Goal: Book appointment/travel/reservation

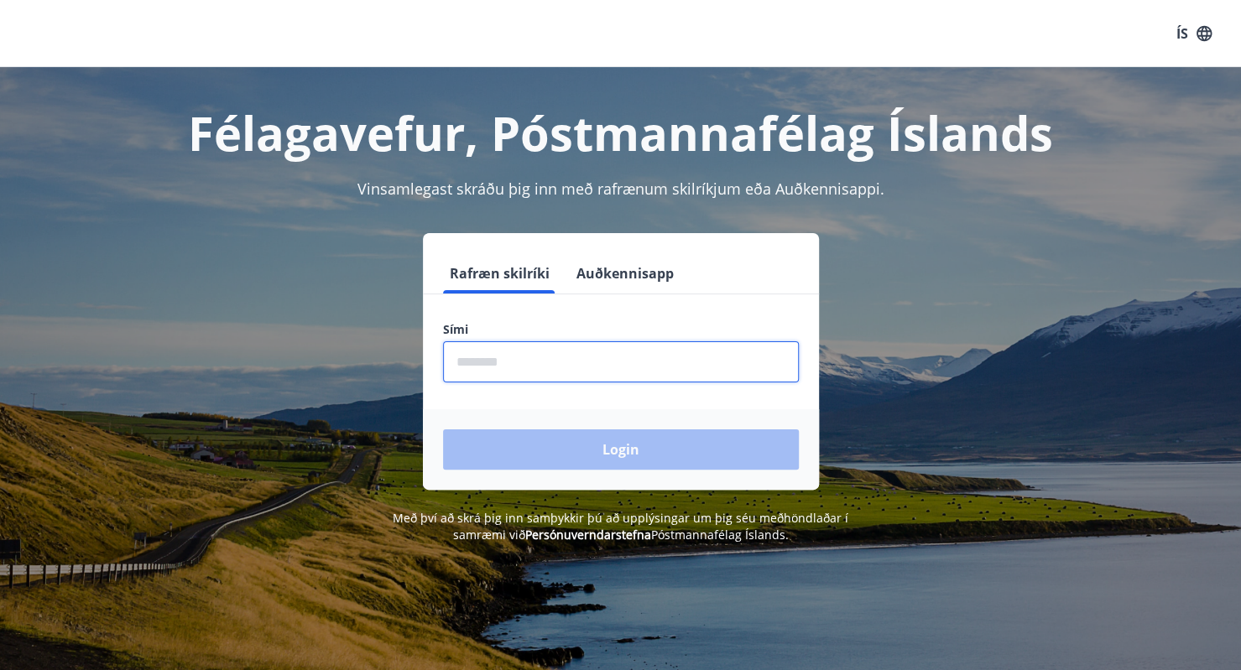
click at [550, 368] on input "phone" at bounding box center [621, 361] width 356 height 41
type input "********"
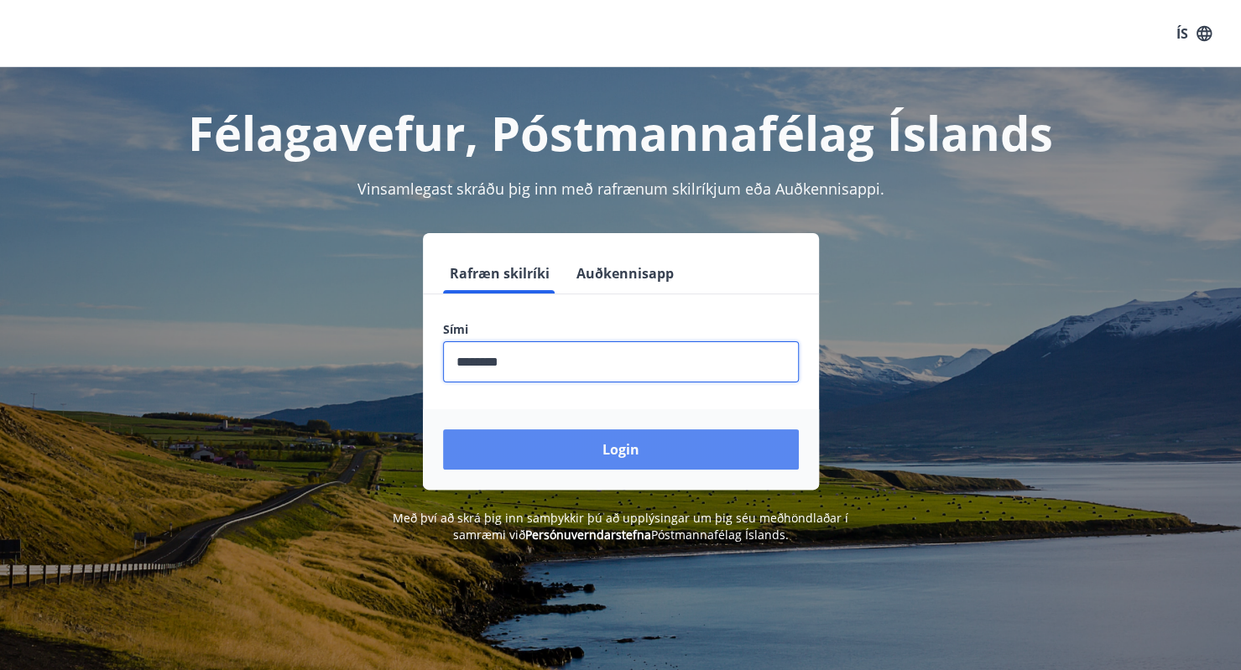
click at [569, 445] on button "Login" at bounding box center [621, 450] width 356 height 40
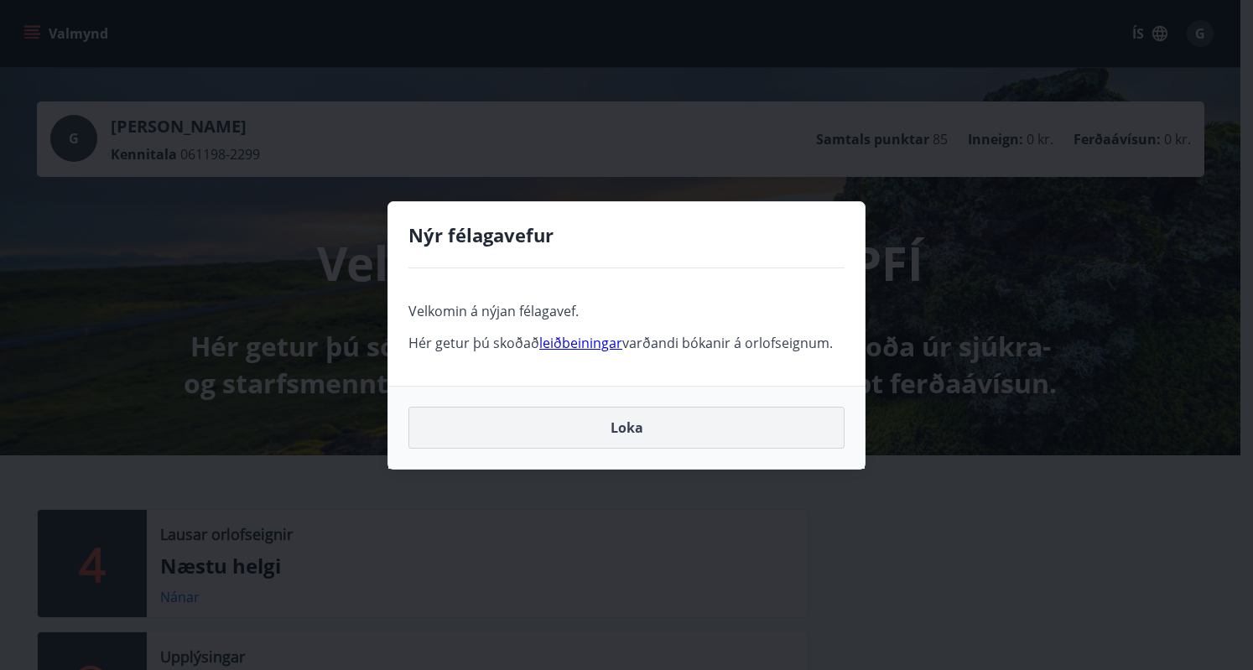
click at [616, 437] on button "Loka" at bounding box center [627, 428] width 436 height 42
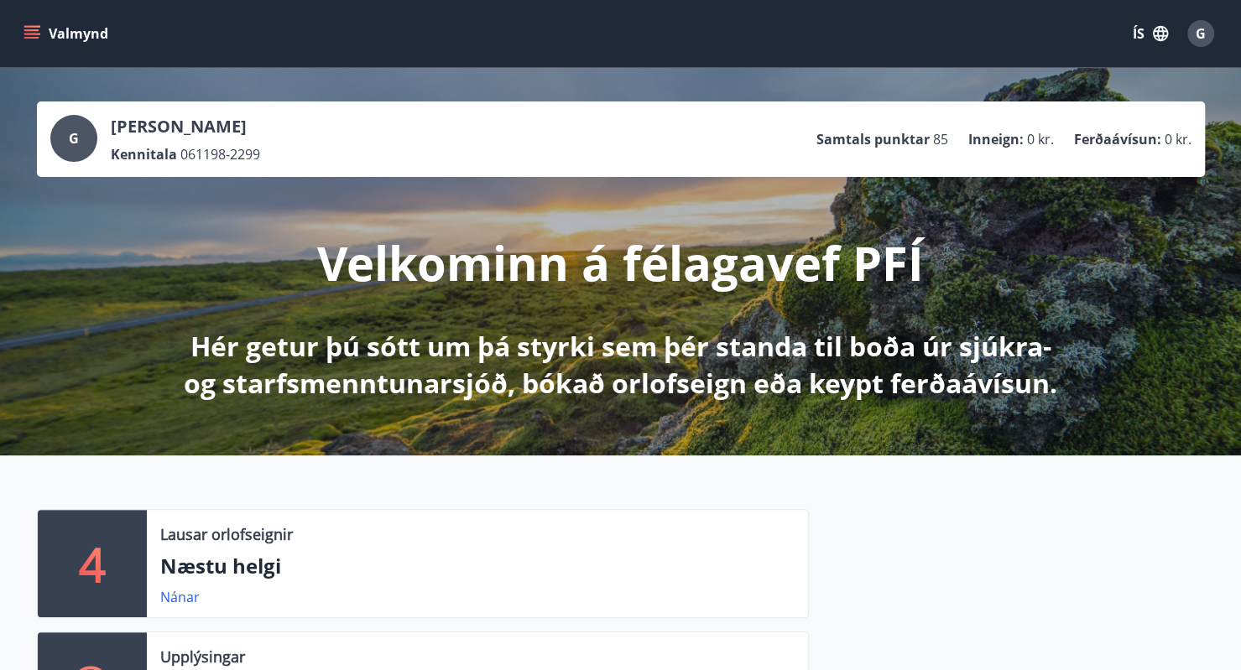
click at [909, 142] on p "Samtals punktar" at bounding box center [872, 139] width 113 height 18
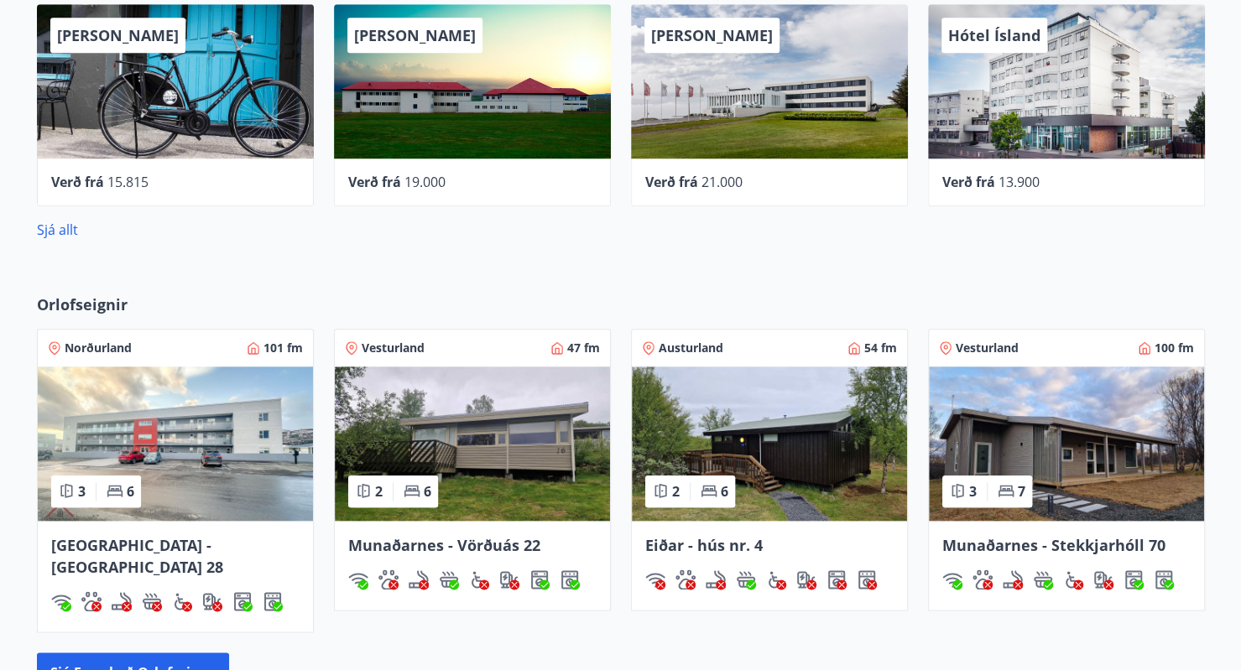
scroll to position [923, 0]
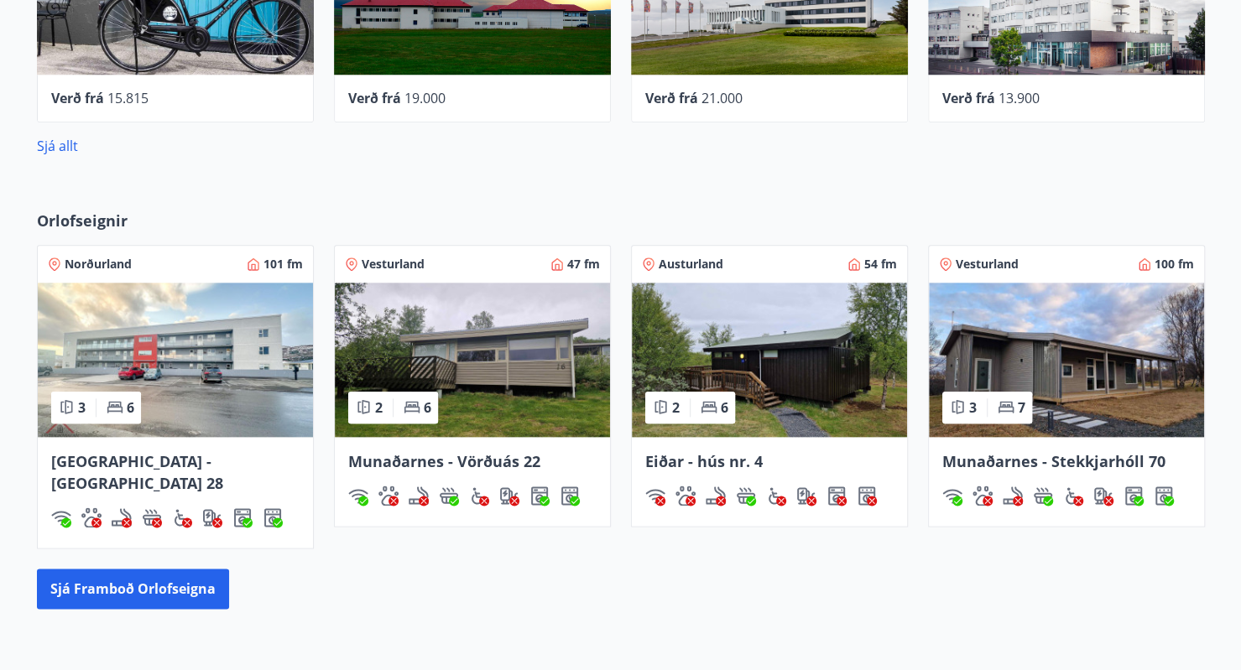
click at [1111, 398] on img at bounding box center [1066, 360] width 275 height 154
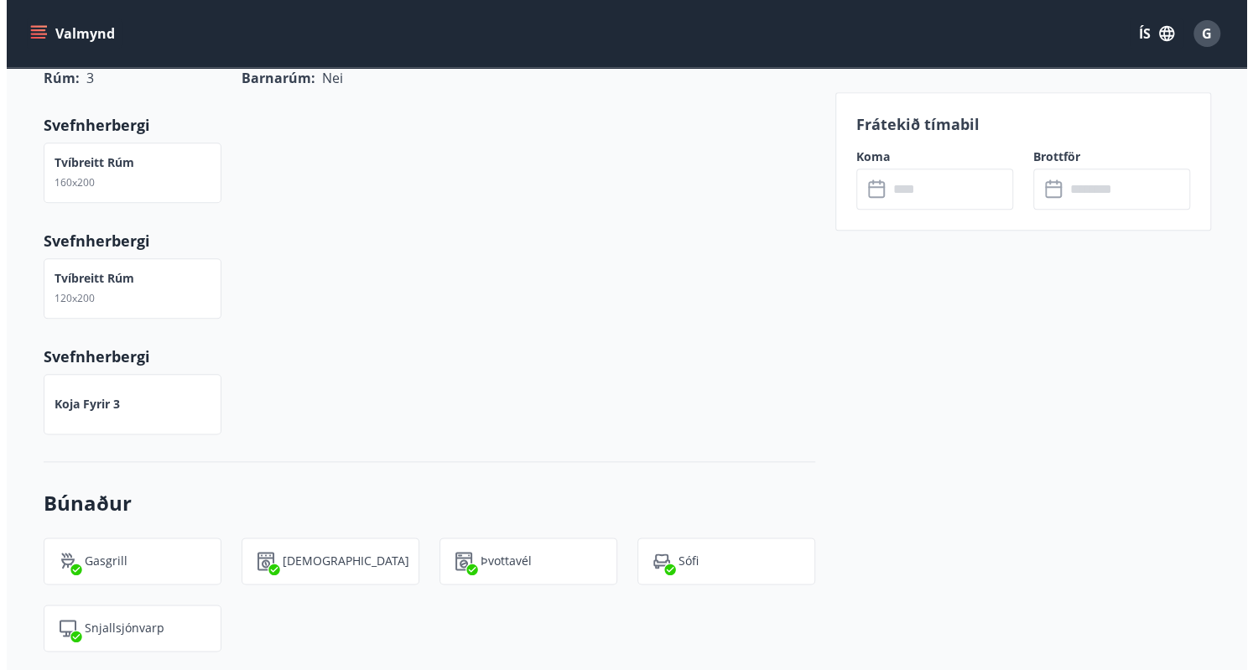
scroll to position [1091, 0]
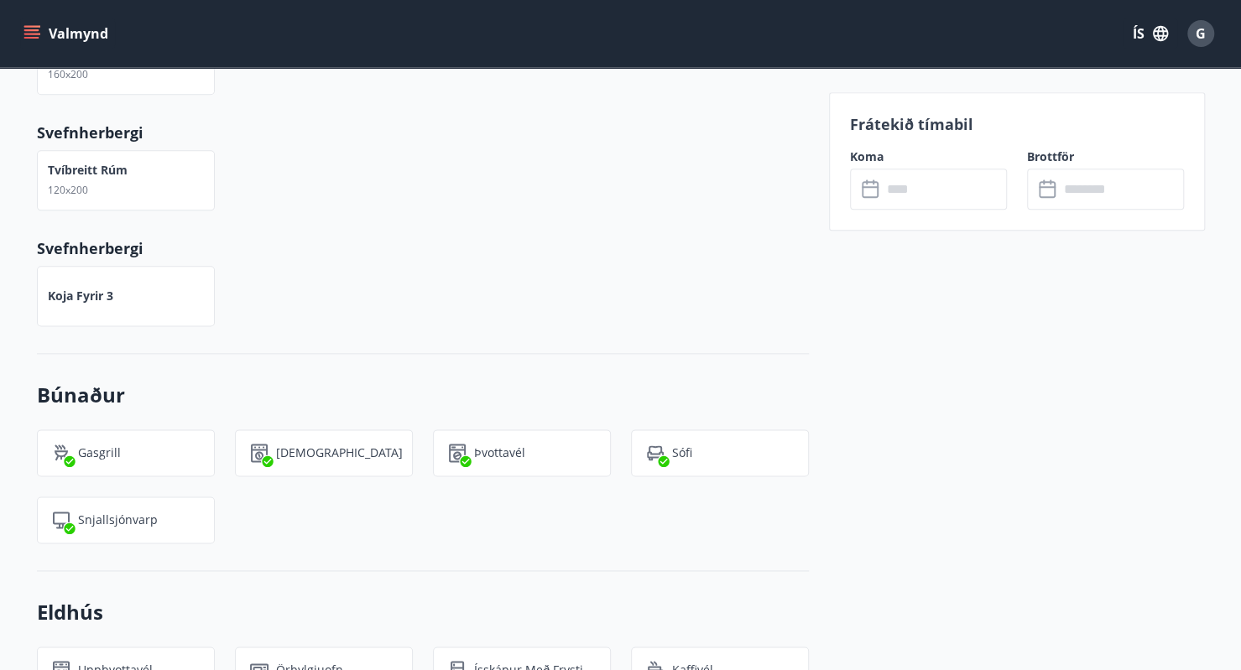
click at [913, 187] on input "text" at bounding box center [944, 189] width 125 height 41
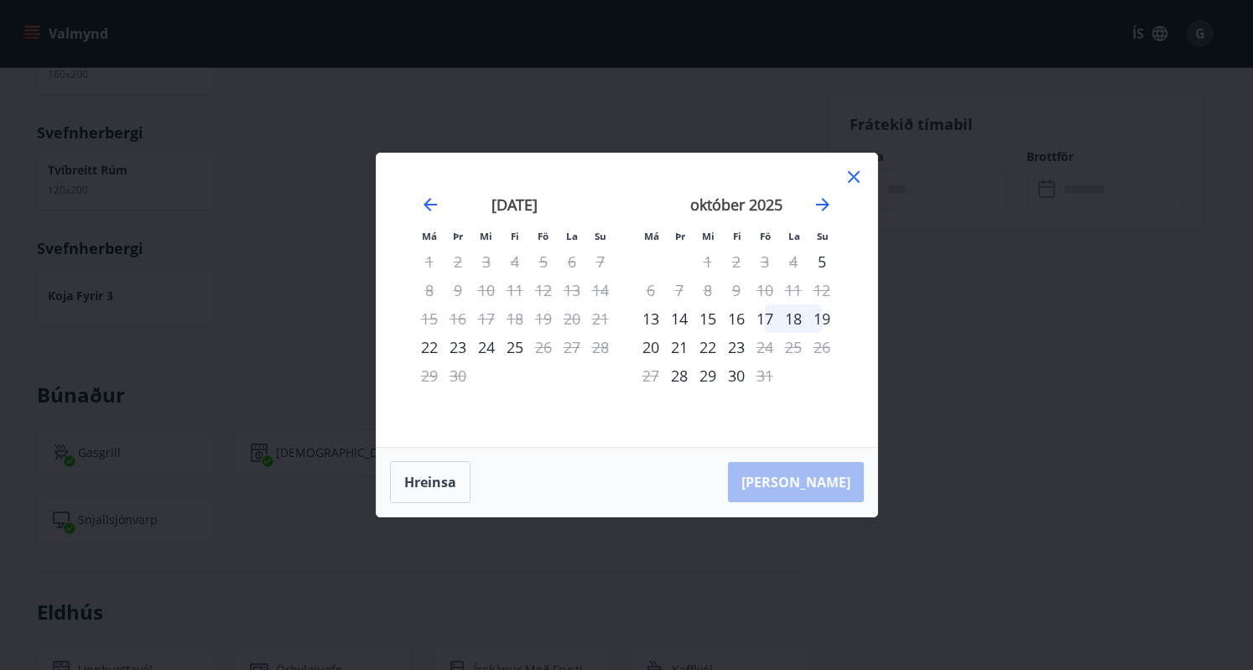
click at [862, 400] on div "Má Þr Mi Fi Fö La Su Má Þr Mi Fi Fö La Su [DATE] 1 2 3 4 5 6 7 8 9 10 11 12 13 …" at bounding box center [627, 301] width 501 height 294
click at [832, 206] on icon "Move forward to switch to the next month." at bounding box center [823, 205] width 20 height 20
click at [825, 206] on icon "Move forward to switch to the next month." at bounding box center [822, 204] width 13 height 13
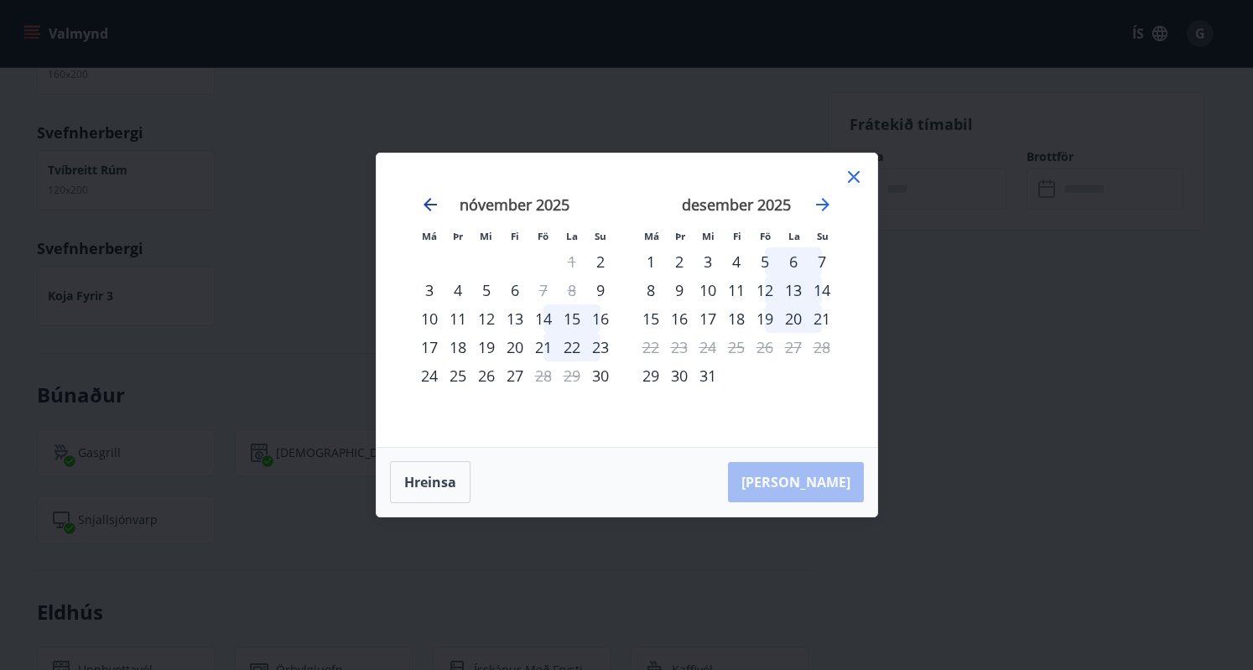
click at [423, 202] on icon "Move backward to switch to the previous month." at bounding box center [430, 205] width 20 height 20
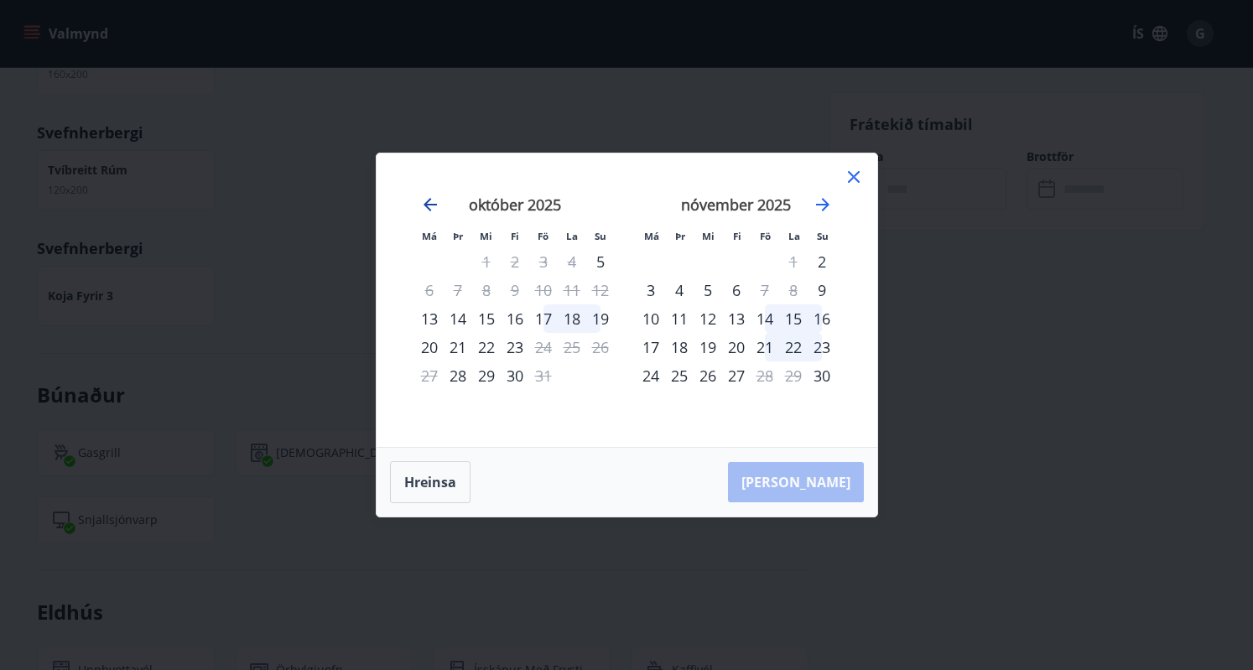
click at [421, 202] on icon "Move backward to switch to the previous month." at bounding box center [430, 205] width 20 height 20
click at [820, 207] on icon "Move forward to switch to the next month." at bounding box center [823, 205] width 20 height 20
